Goal: Complete application form

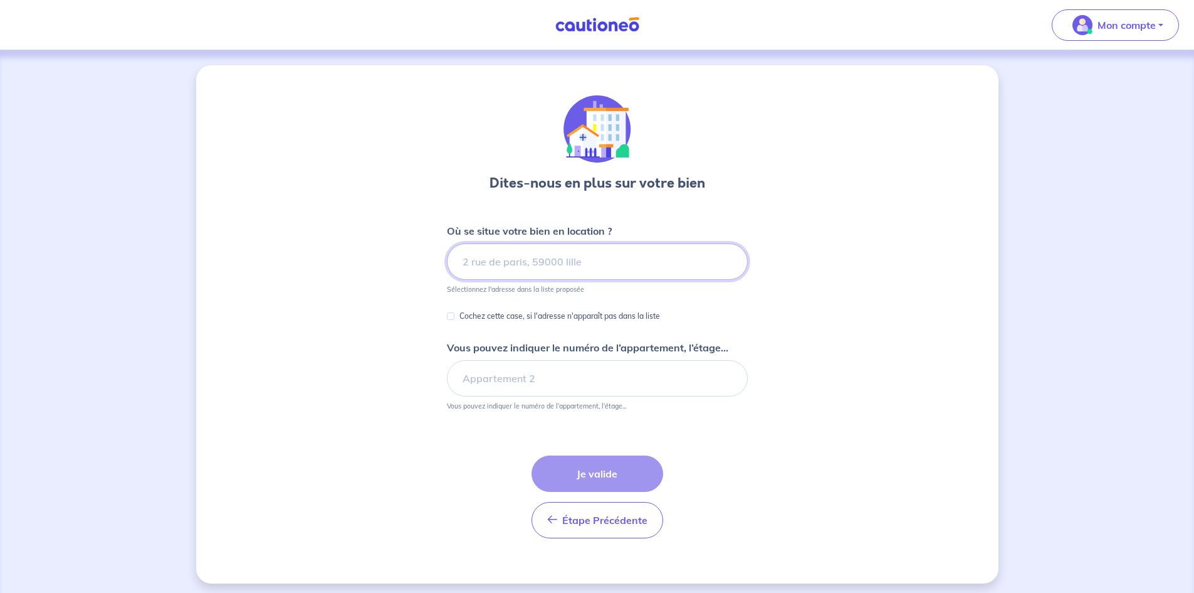
click at [470, 262] on input at bounding box center [597, 261] width 301 height 36
click at [545, 249] on input at bounding box center [597, 261] width 301 height 36
click at [525, 270] on input at bounding box center [597, 261] width 301 height 36
paste input "[STREET_ADDRESS][PERSON_NAME]"
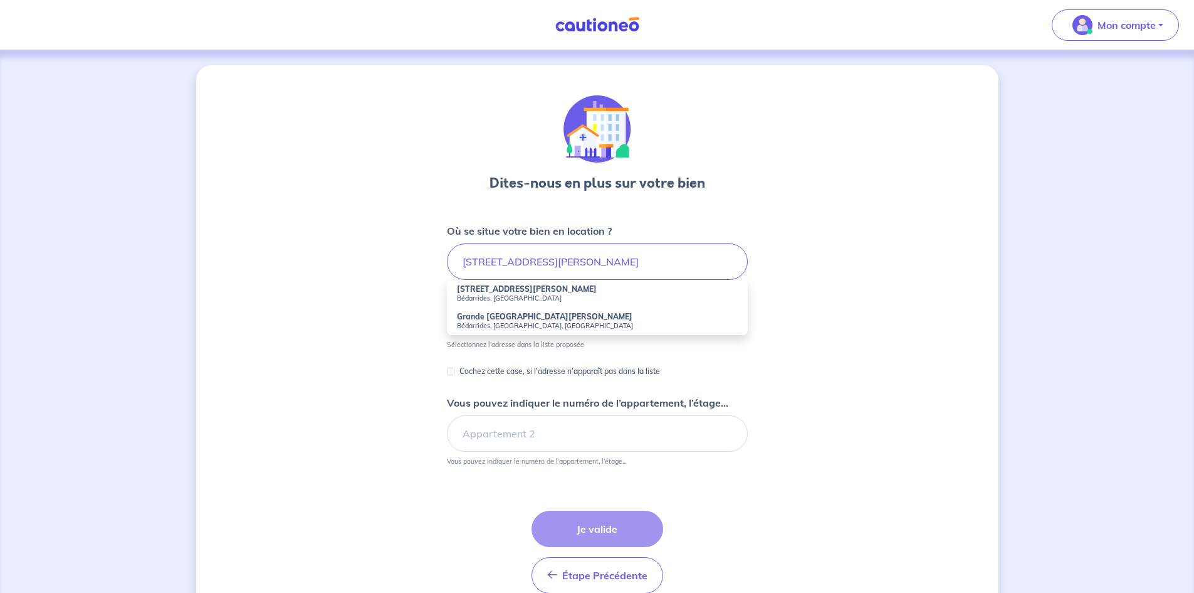
click at [512, 292] on strong "[STREET_ADDRESS][PERSON_NAME]" at bounding box center [527, 288] width 140 height 9
type input "[STREET_ADDRESS][PERSON_NAME]"
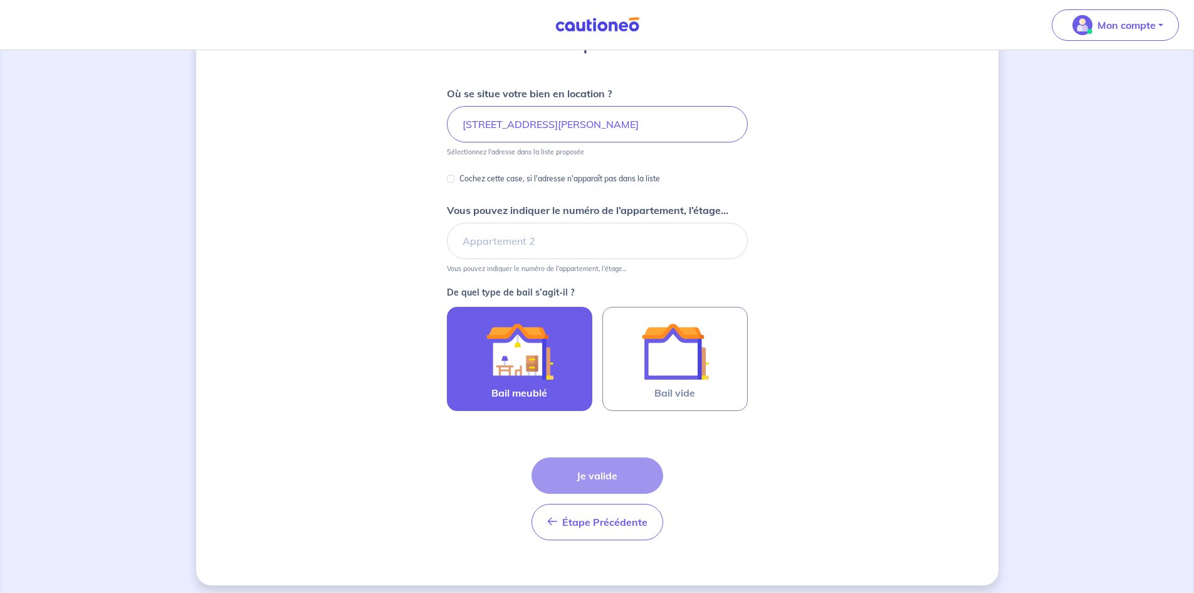
scroll to position [145, 0]
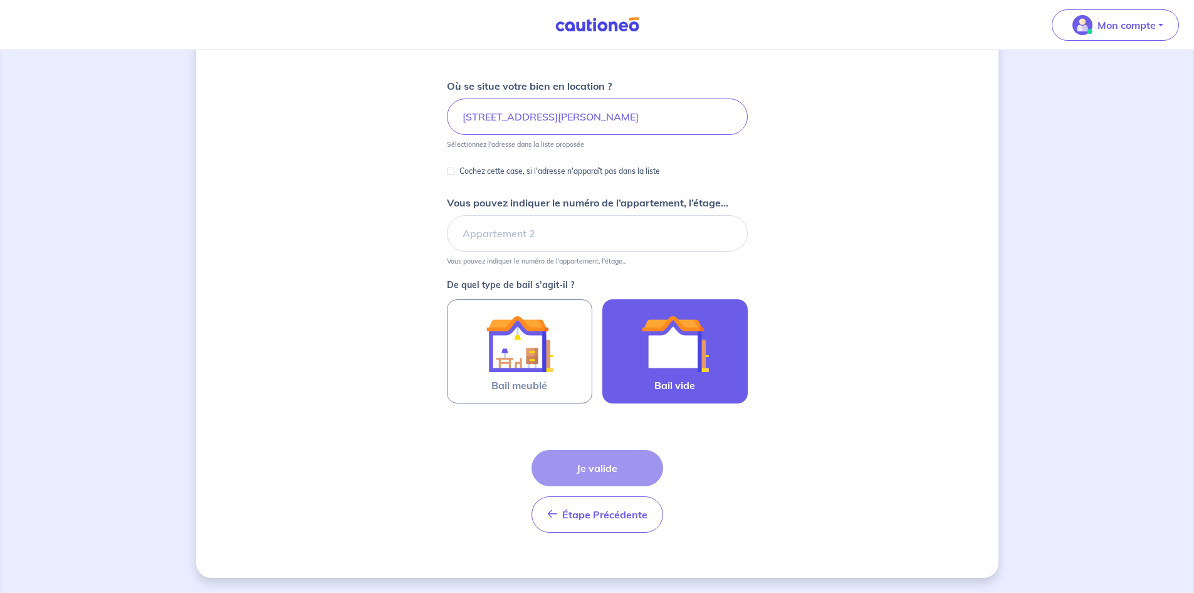
click at [667, 373] on img at bounding box center [675, 344] width 68 height 68
click at [0, 0] on input "Bail vide" at bounding box center [0, 0] width 0 height 0
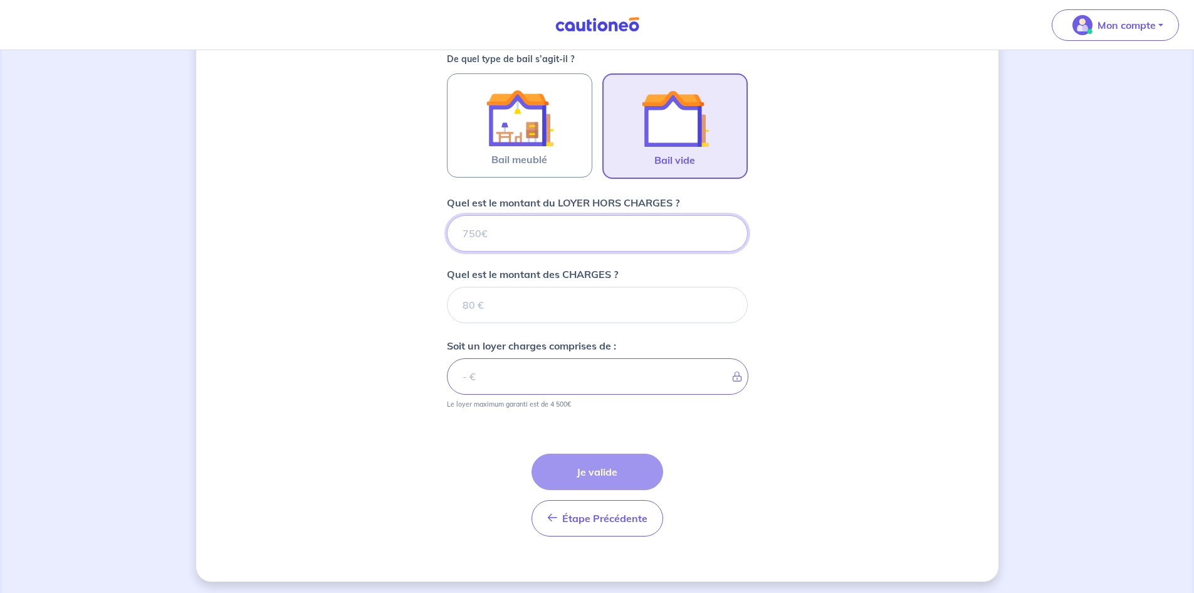
scroll to position [374, 0]
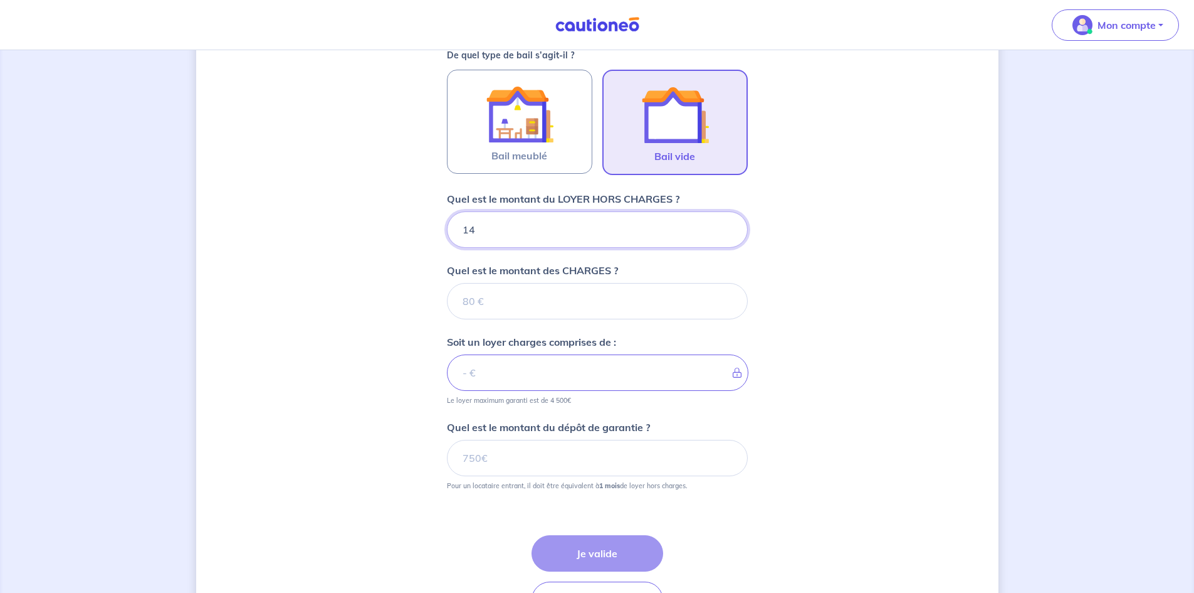
type input "140"
type input "1400"
click at [493, 301] on input "Quel est le montant des CHARGES ?" at bounding box center [597, 301] width 301 height 36
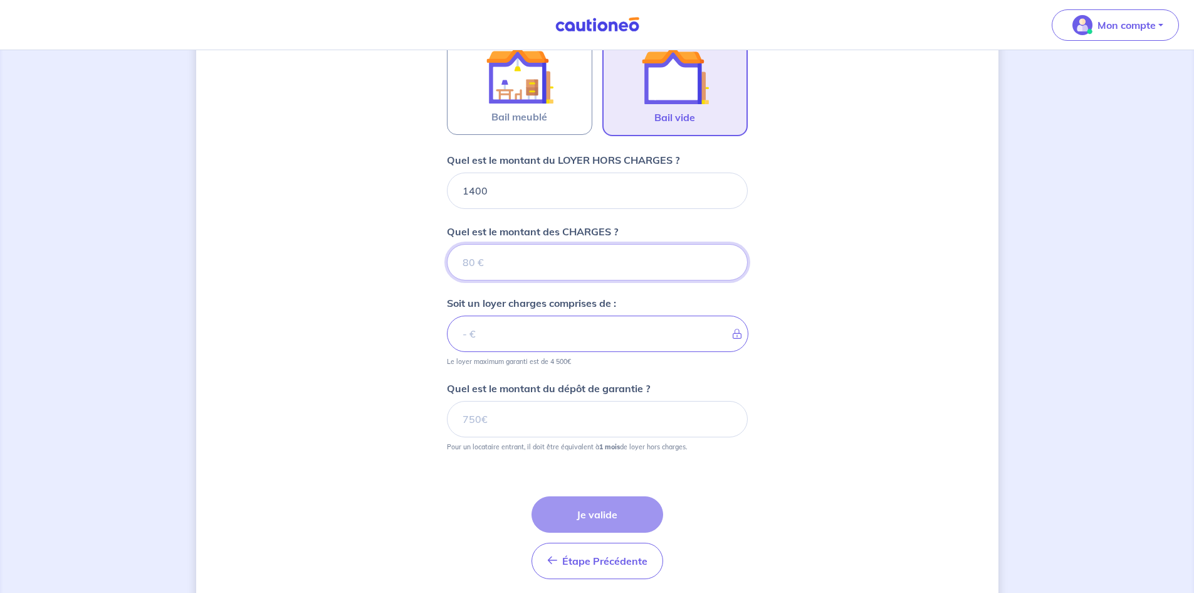
scroll to position [460, 0]
